Goal: Information Seeking & Learning: Learn about a topic

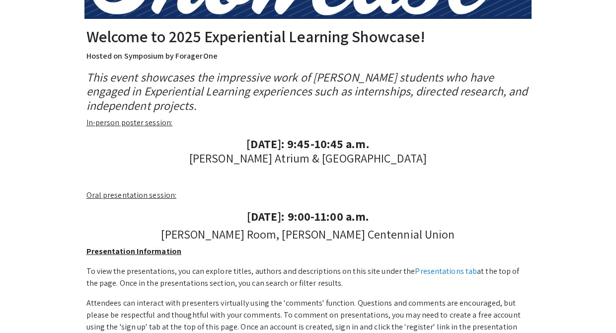
scroll to position [154, 0]
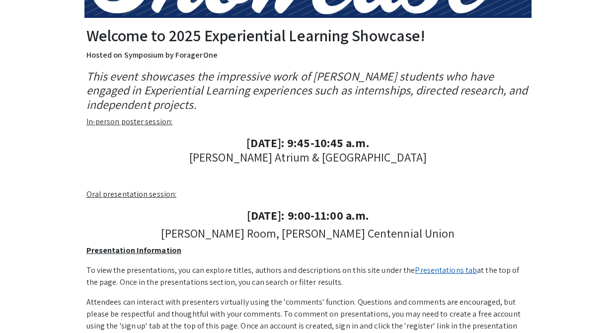
click at [436, 270] on link "Presentations tab" at bounding box center [446, 270] width 62 height 10
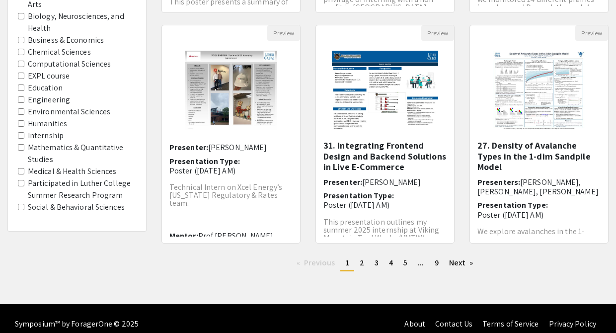
scroll to position [326, 0]
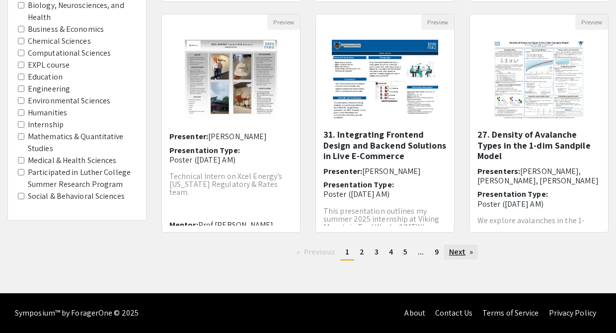
click at [460, 253] on link "Next page" at bounding box center [461, 251] width 34 height 15
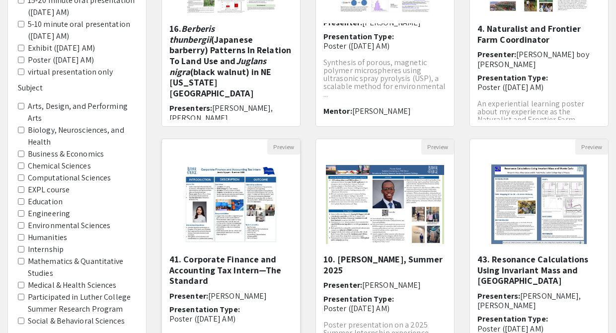
scroll to position [239, 0]
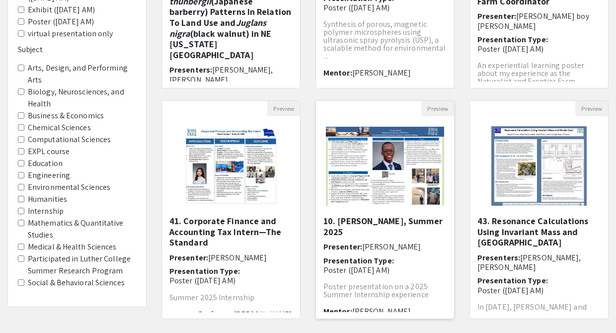
click at [374, 169] on img "Open Presentation <p>10. Mansur Kasali, Summer 2025</p>" at bounding box center [385, 166] width 138 height 99
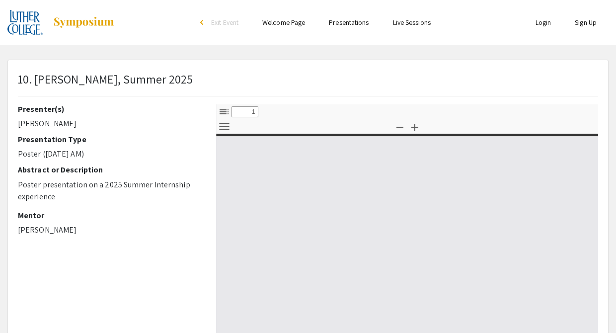
select select "custom"
type input "0"
select select "custom"
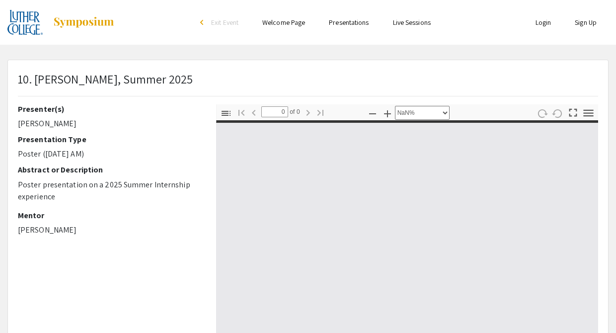
type input "1"
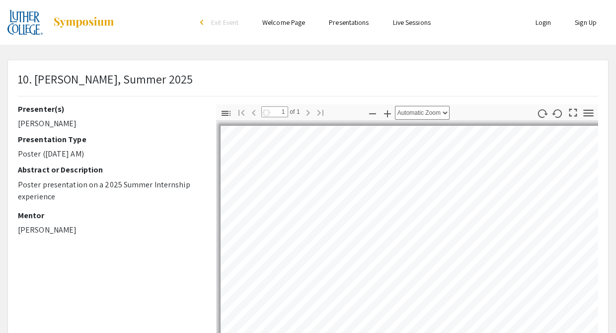
select select "auto"
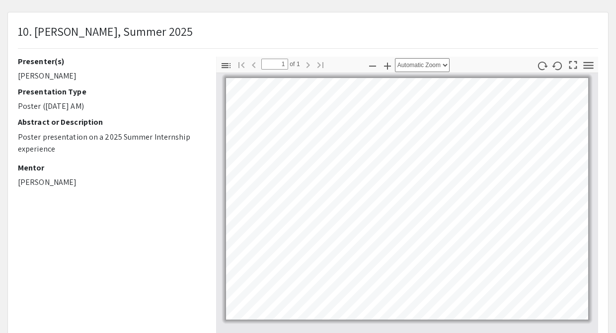
scroll to position [46, 0]
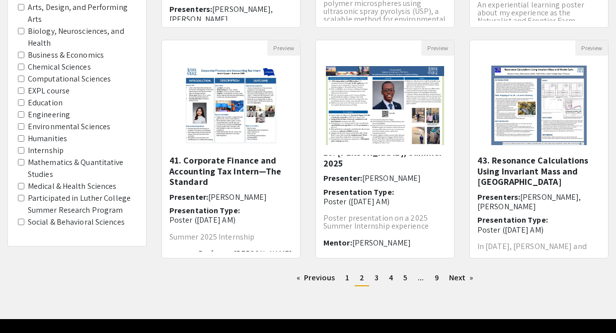
scroll to position [300, 0]
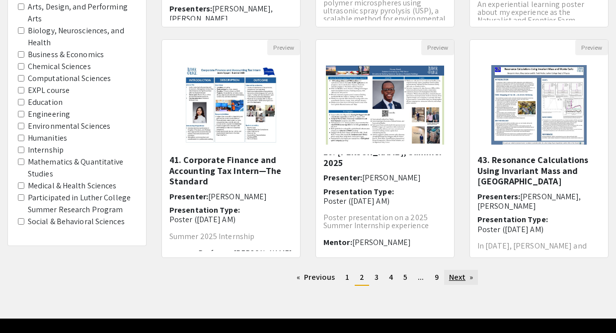
click at [461, 277] on link "Next page" at bounding box center [461, 277] width 34 height 15
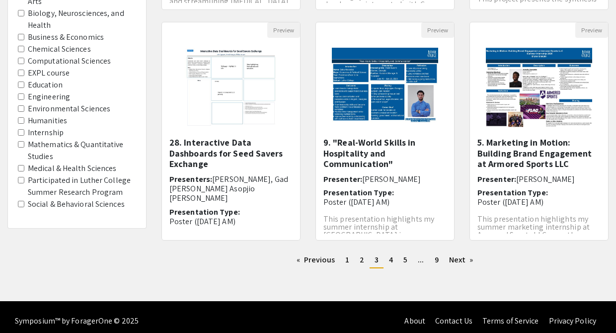
scroll to position [319, 0]
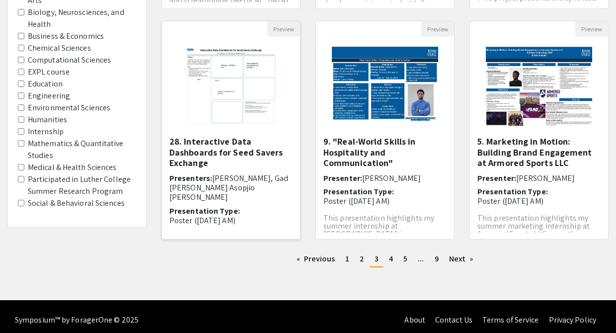
click at [238, 119] on img "Open Presentation <p><strong>28. Interactive Data Dashboards for Seed Savers Ex…" at bounding box center [231, 86] width 113 height 99
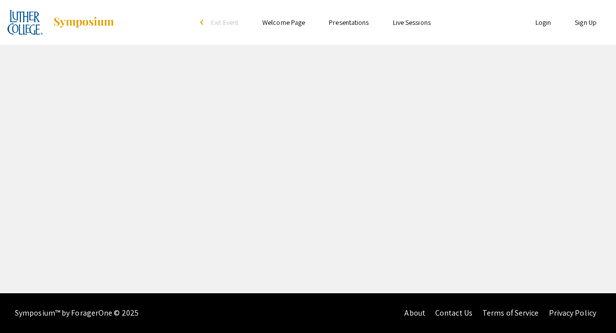
select select "custom"
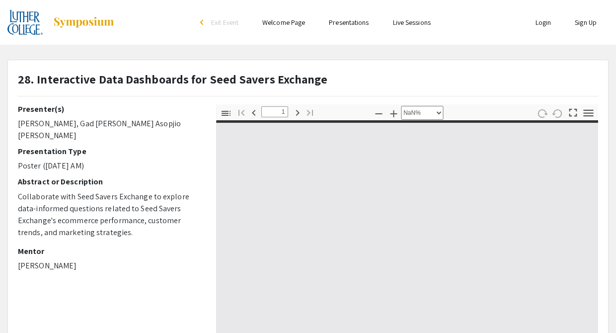
type input "0"
select select "custom"
type input "1"
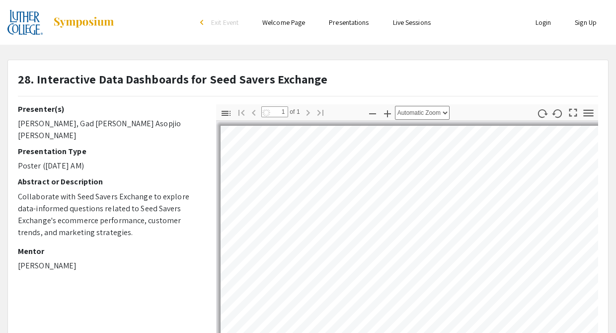
select select "auto"
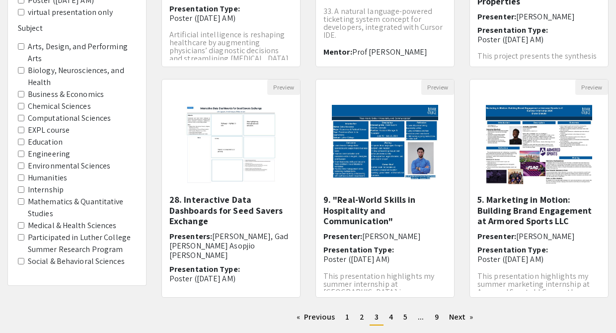
scroll to position [267, 0]
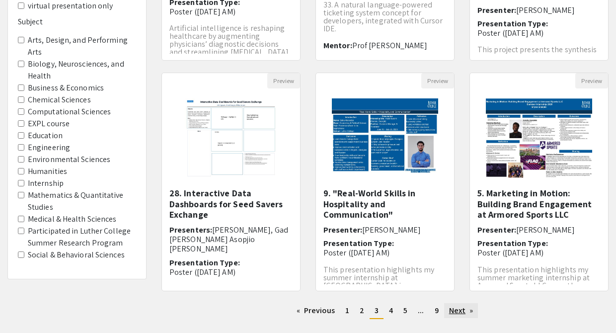
click at [468, 310] on link "Next page" at bounding box center [461, 310] width 34 height 15
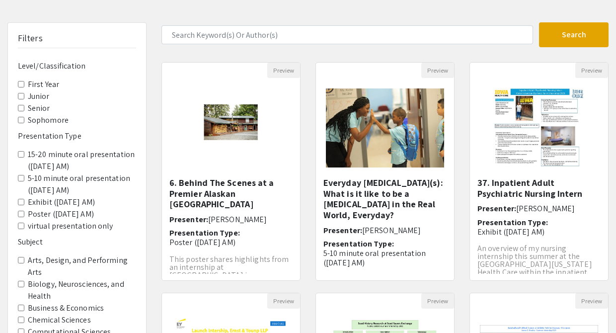
scroll to position [48, 0]
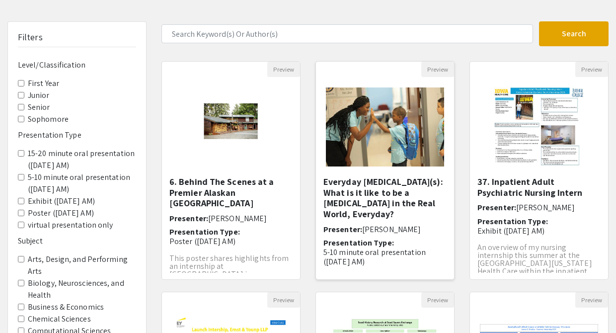
click at [384, 143] on img at bounding box center [385, 126] width 138 height 99
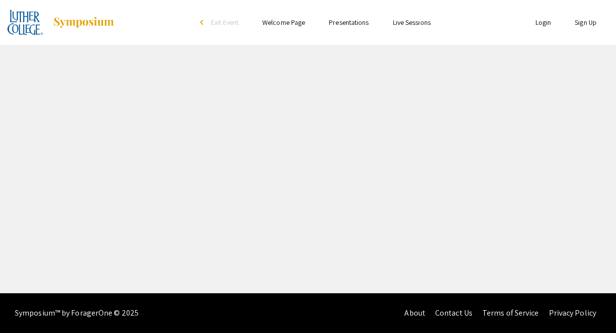
select select "custom"
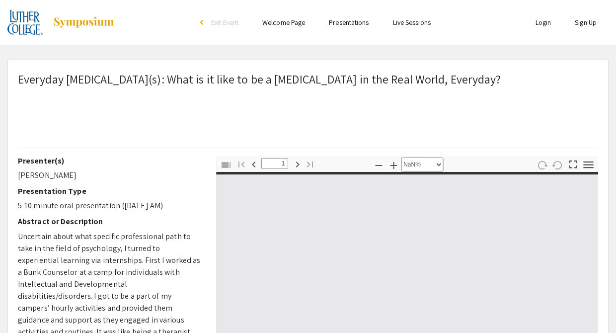
type input "0"
select select "auto"
type input "1"
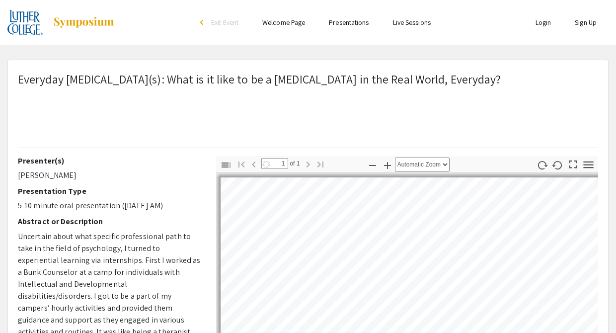
select select "auto"
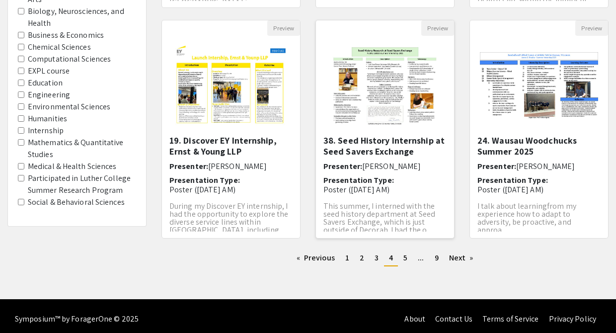
scroll to position [326, 0]
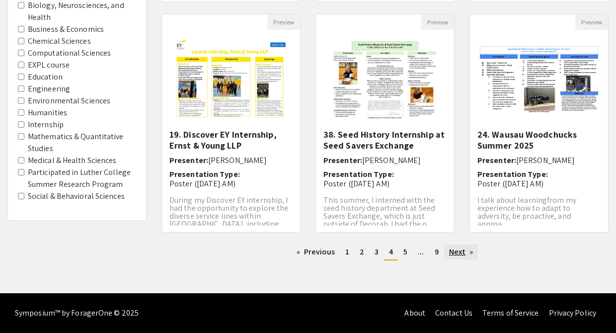
click at [464, 254] on link "Next page" at bounding box center [461, 251] width 34 height 15
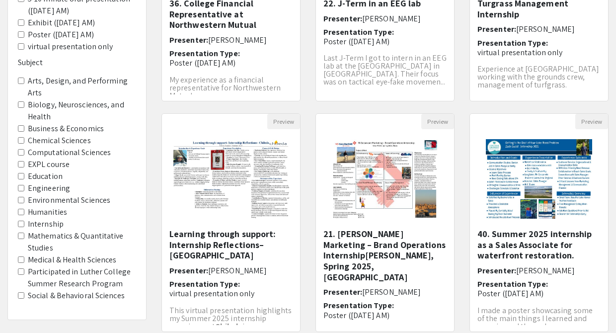
scroll to position [227, 0]
click at [376, 218] on img at bounding box center [385, 178] width 126 height 99
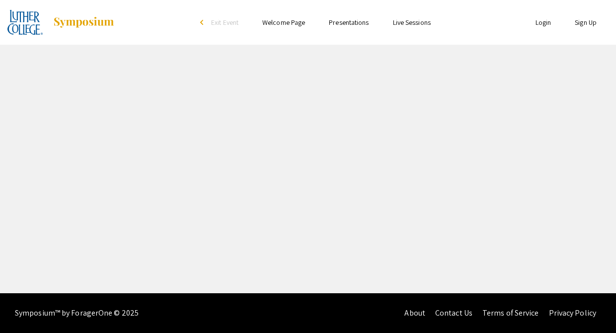
select select "custom"
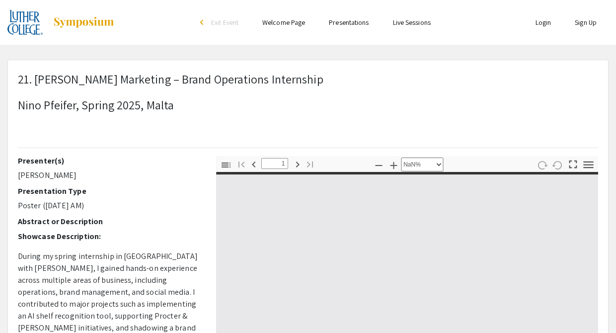
type input "0"
select select "custom"
type input "1"
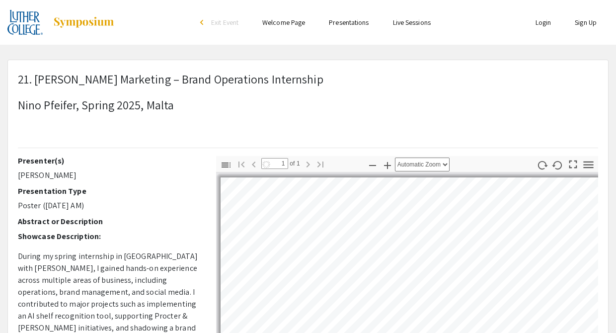
select select "auto"
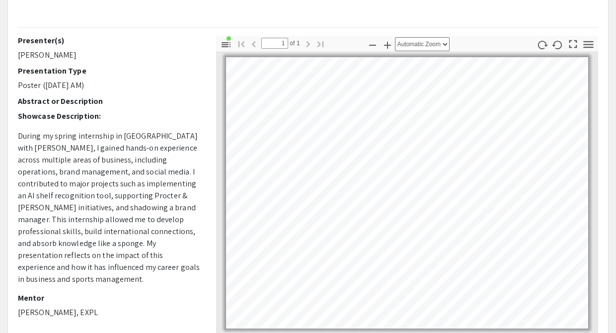
scroll to position [118, 0]
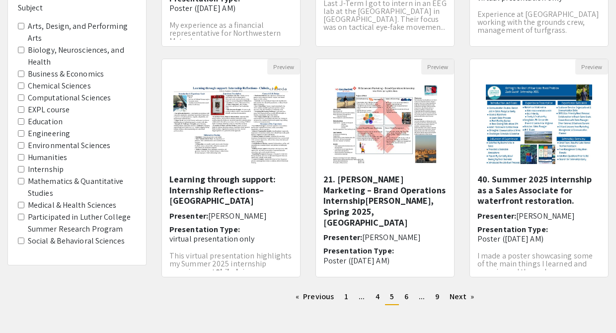
scroll to position [326, 0]
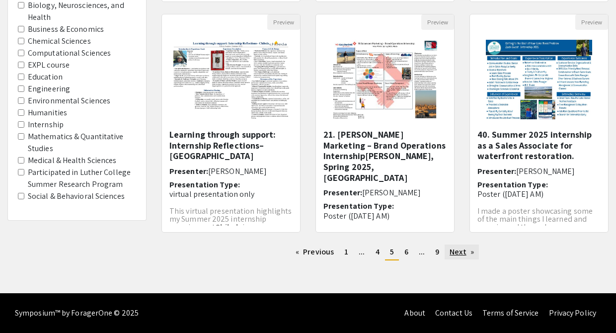
click at [460, 251] on link "Next page" at bounding box center [462, 251] width 34 height 15
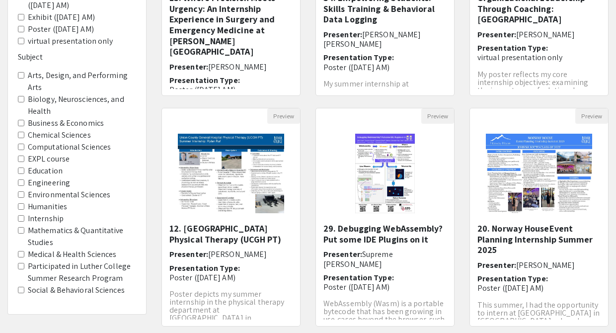
scroll to position [326, 0]
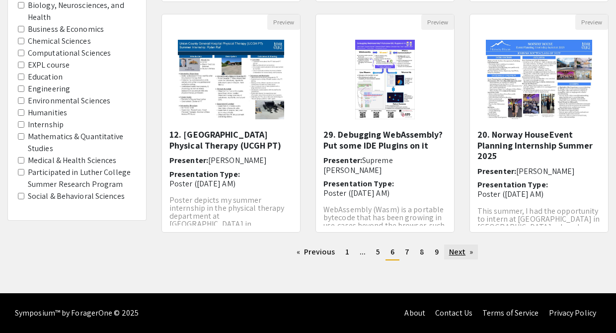
click at [463, 250] on link "Next page" at bounding box center [461, 251] width 34 height 15
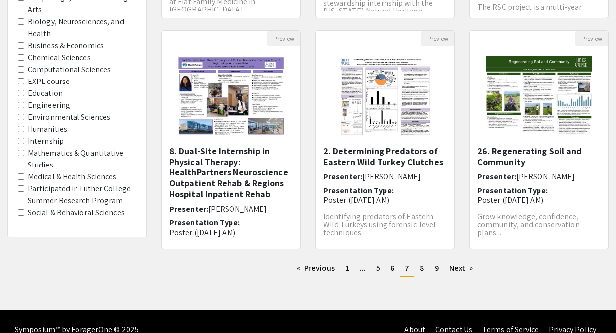
scroll to position [326, 0]
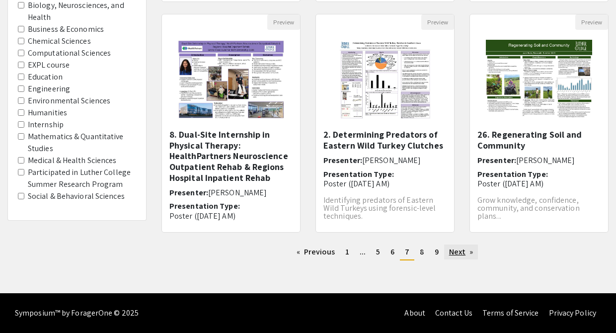
click at [455, 253] on link "Next page" at bounding box center [461, 251] width 34 height 15
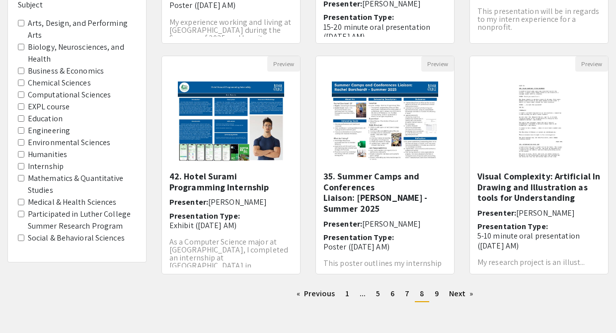
scroll to position [285, 0]
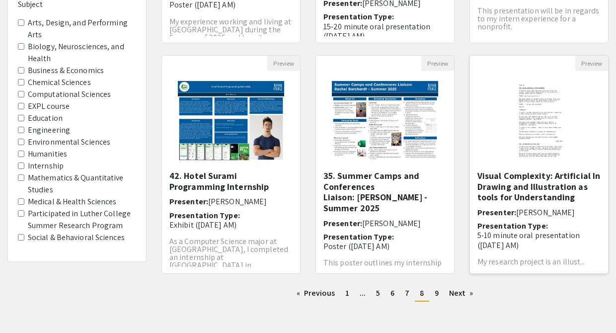
click at [526, 147] on img at bounding box center [538, 120] width 81 height 99
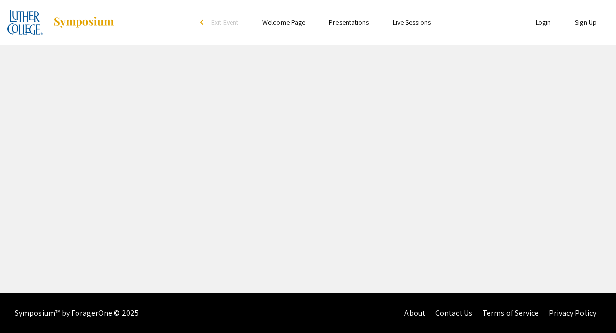
select select "custom"
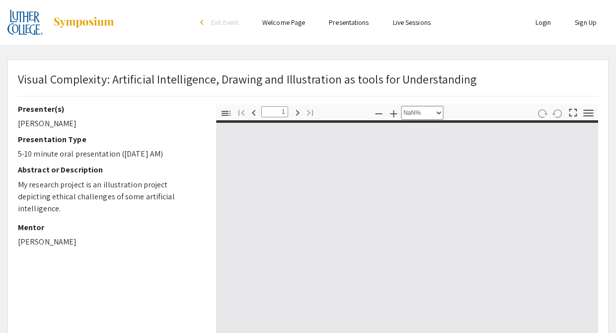
type input "0"
select select "custom"
type input "1"
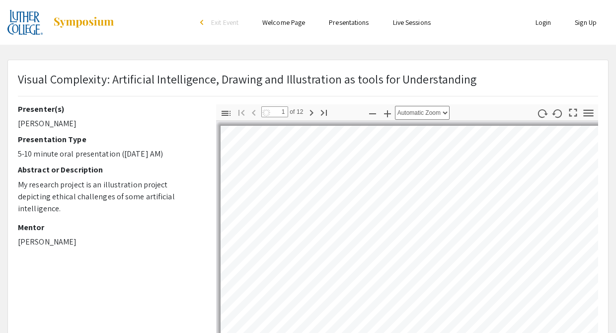
select select "auto"
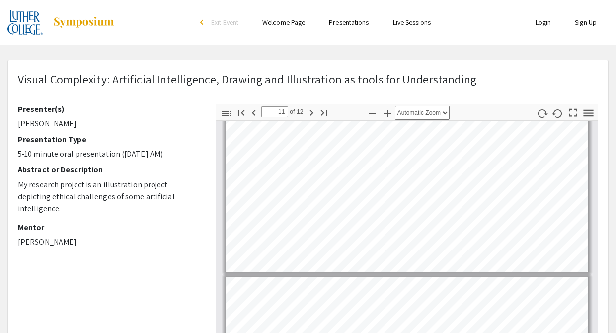
type input "10"
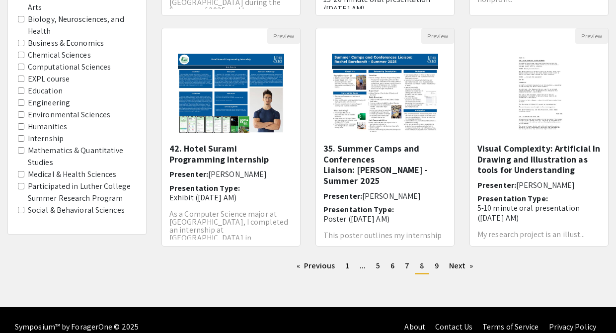
scroll to position [326, 0]
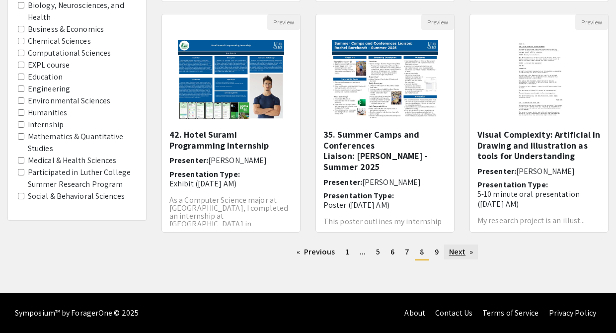
click at [460, 254] on link "Next page" at bounding box center [461, 251] width 34 height 15
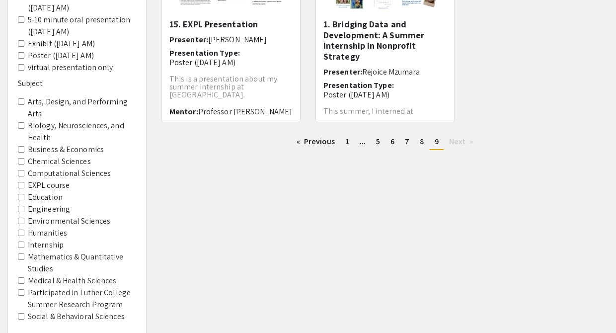
scroll to position [208, 0]
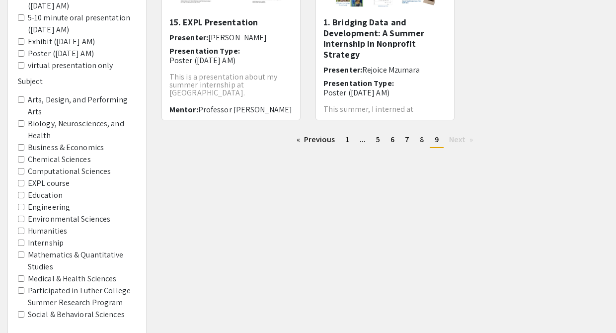
click at [18, 148] on Economics "Business & Economics" at bounding box center [21, 147] width 6 height 6
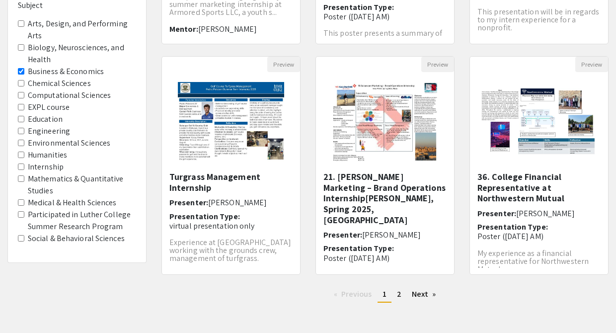
scroll to position [326, 0]
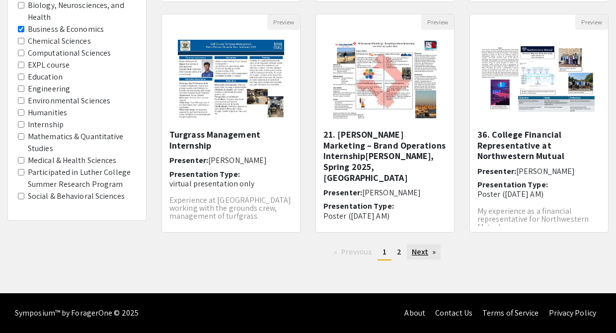
click at [421, 257] on link "Next page" at bounding box center [424, 251] width 34 height 15
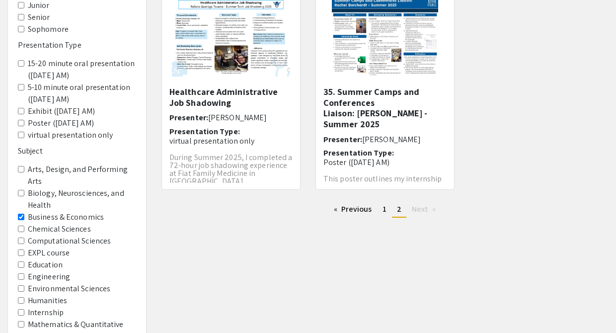
scroll to position [142, 0]
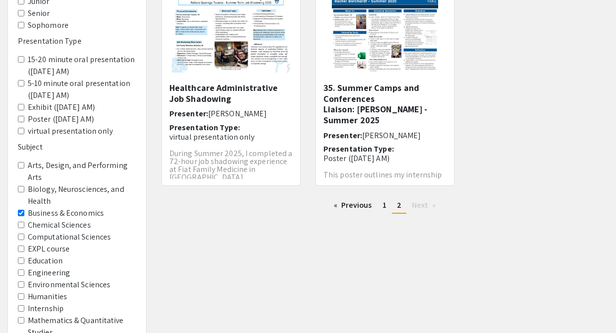
click at [18, 216] on Economics "Business & Economics" at bounding box center [21, 213] width 6 height 6
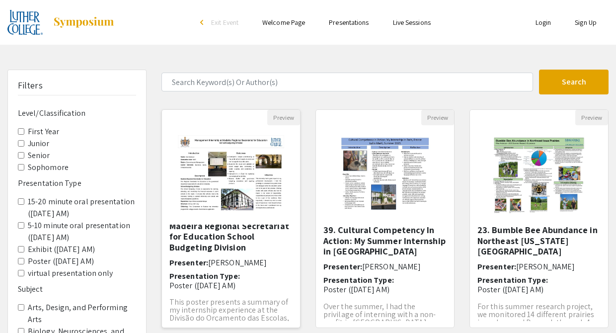
scroll to position [16, 0]
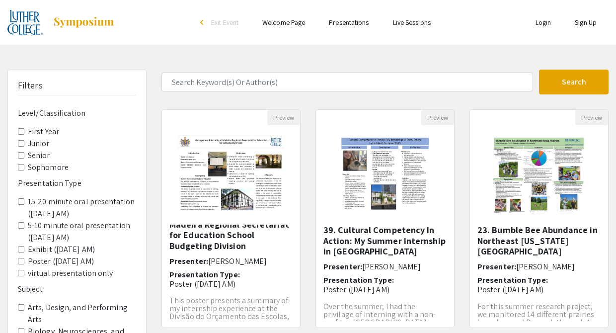
click at [345, 25] on link "Presentations" at bounding box center [349, 22] width 40 height 9
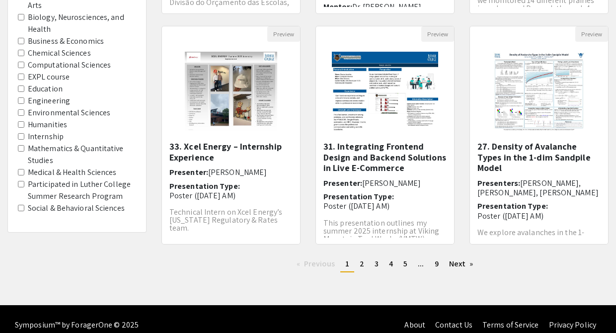
scroll to position [314, 0]
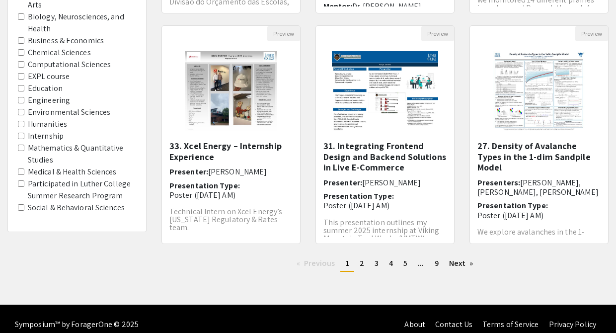
click at [21, 183] on Program "Participated in Luther College Summer Research Program" at bounding box center [21, 183] width 6 height 6
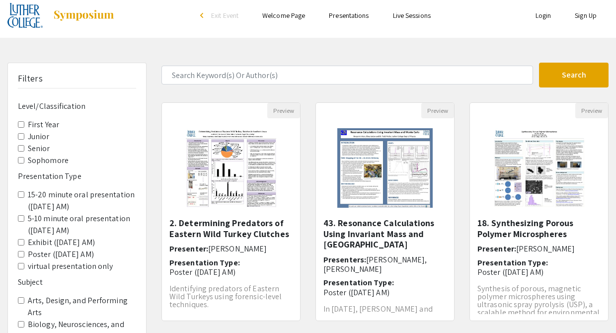
scroll to position [6, 0]
click at [263, 182] on img "Open Presentation <p>2. Determining Predators of Eastern Wild Turkey Clutches</…" at bounding box center [230, 168] width 123 height 99
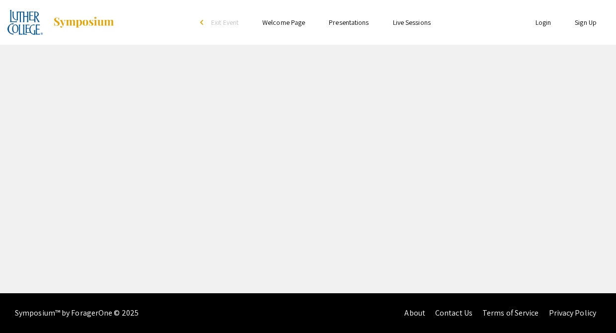
select select "custom"
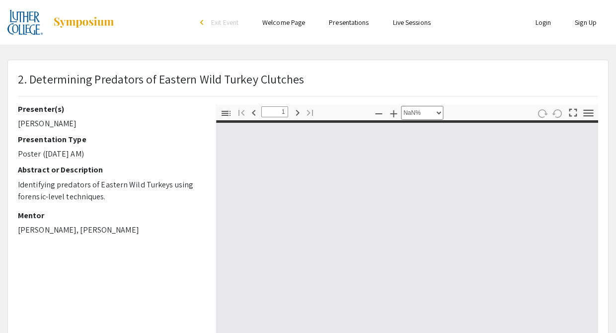
type input "0"
select select "auto"
type input "1"
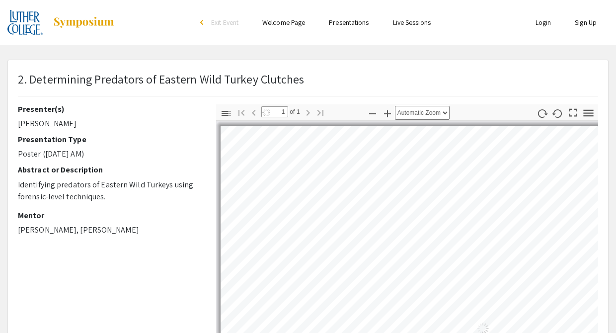
select select "auto"
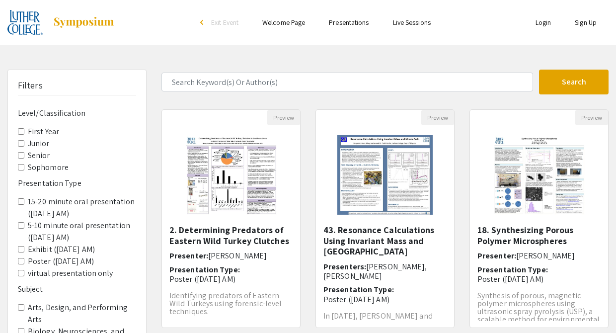
scroll to position [6, 0]
